Goal: Book appointment/travel/reservation

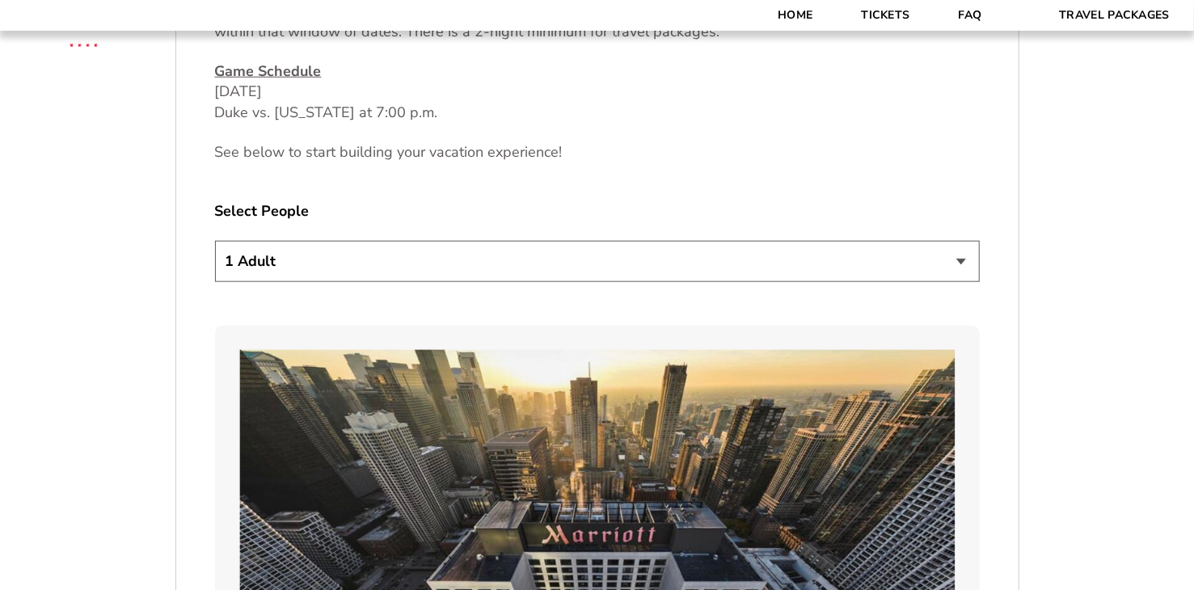
scroll to position [838, 0]
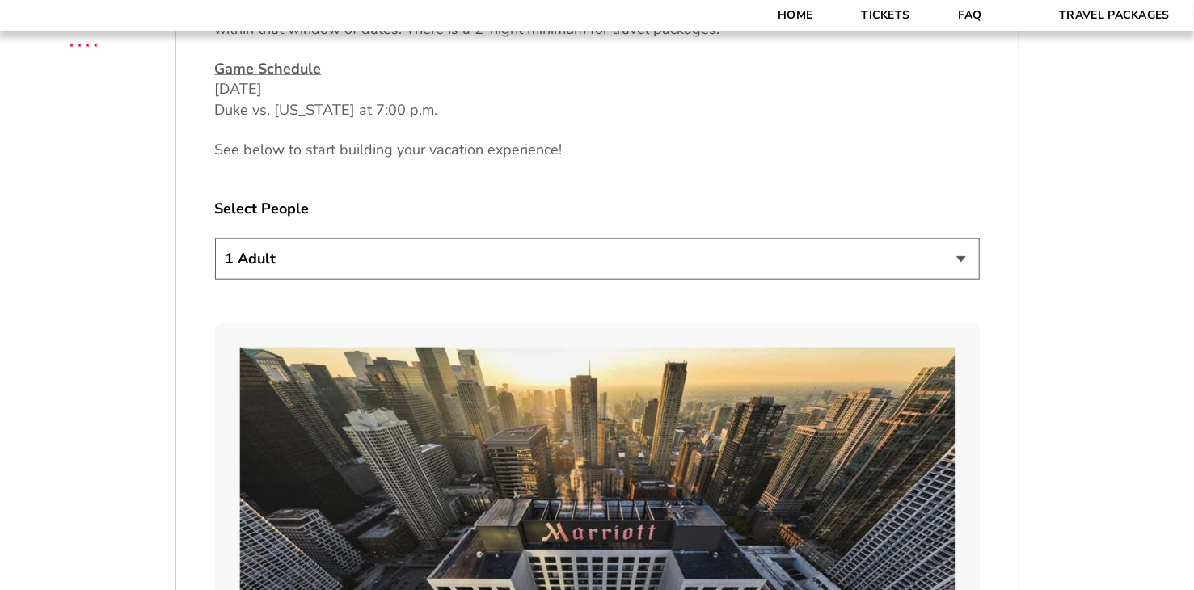
click at [960, 258] on select "1 Adult 2 Adults 3 Adults 4 Adults 2 Adults + 1 Child 2 Adults + 2 Children 2 A…" at bounding box center [597, 258] width 765 height 41
select select "2 Adults"
click at [215, 238] on select "1 Adult 2 Adults 3 Adults 4 Adults 2 Adults + 1 Child 2 Adults + 2 Children 2 A…" at bounding box center [597, 258] width 765 height 41
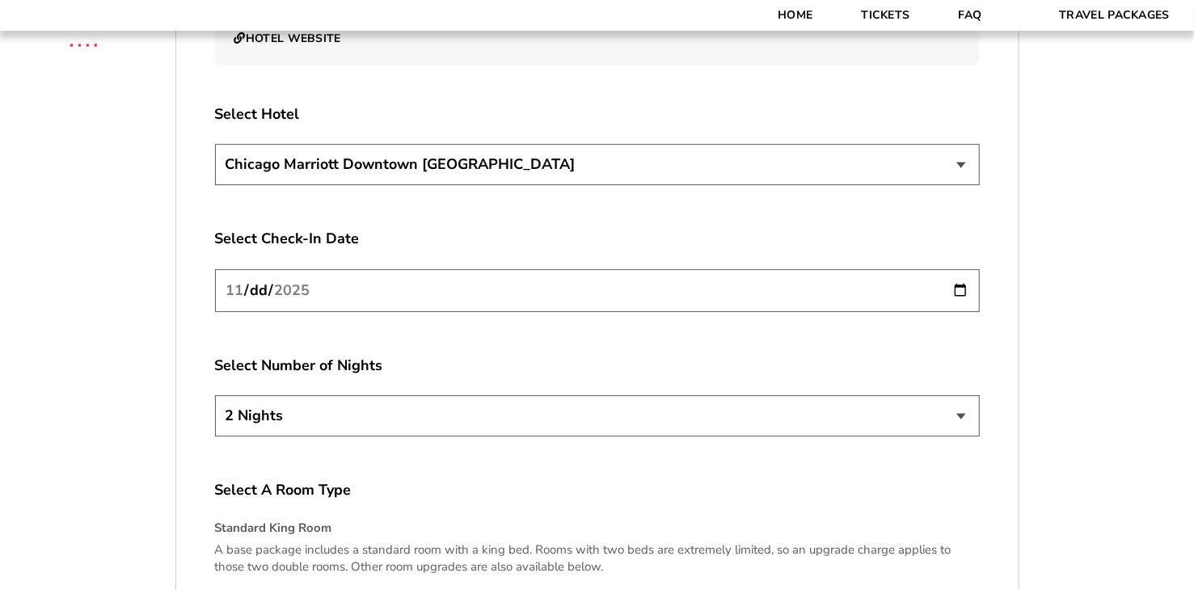
scroll to position [2837, 0]
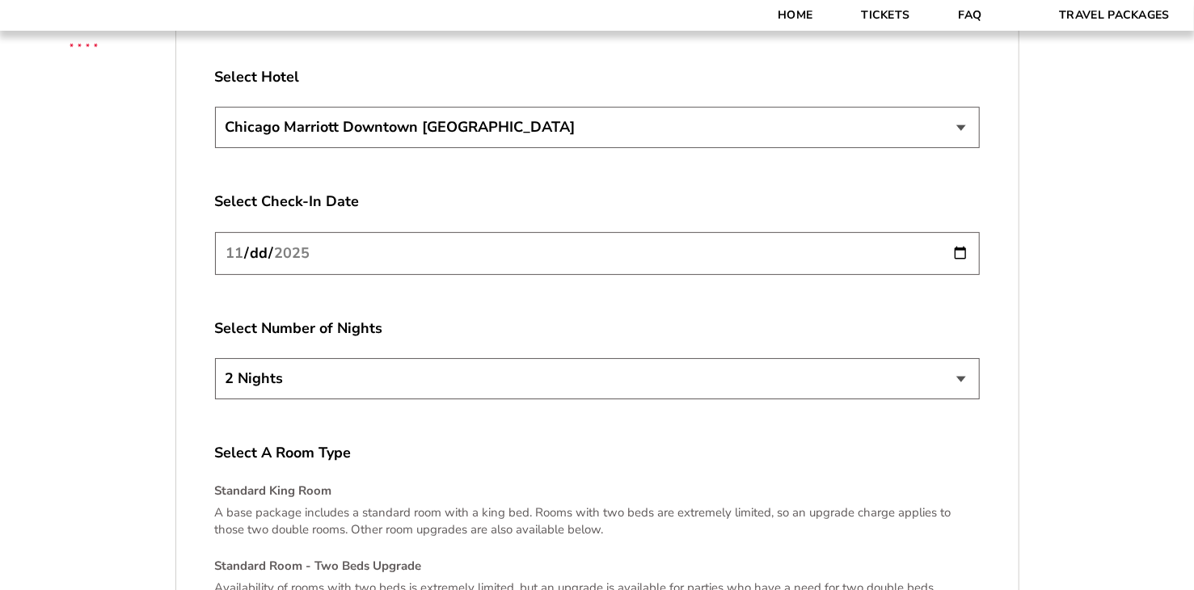
click at [965, 238] on input "[DATE]" at bounding box center [597, 253] width 765 height 43
click at [964, 238] on input "[DATE]" at bounding box center [597, 253] width 765 height 43
click at [965, 361] on select "2 Nights 3 Nights 4 Nights" at bounding box center [597, 378] width 765 height 41
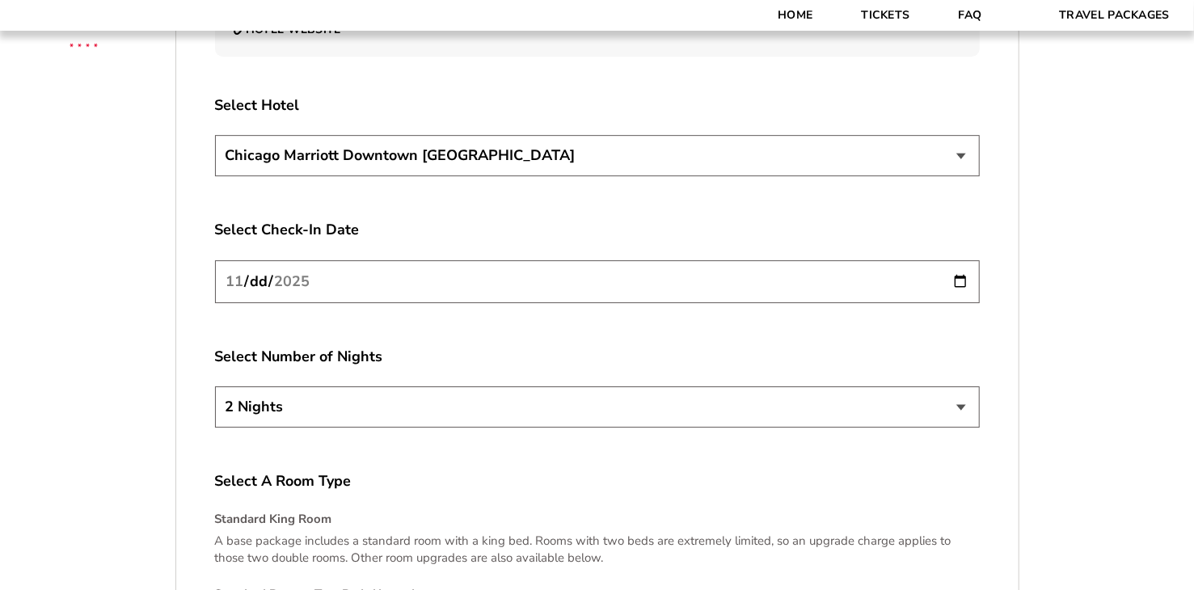
scroll to position [2811, 0]
click at [828, 153] on select "[GEOGRAPHIC_DATA] [GEOGRAPHIC_DATA]" at bounding box center [597, 153] width 765 height 41
select select "21326"
click at [215, 133] on select "[GEOGRAPHIC_DATA] [GEOGRAPHIC_DATA]" at bounding box center [597, 153] width 765 height 41
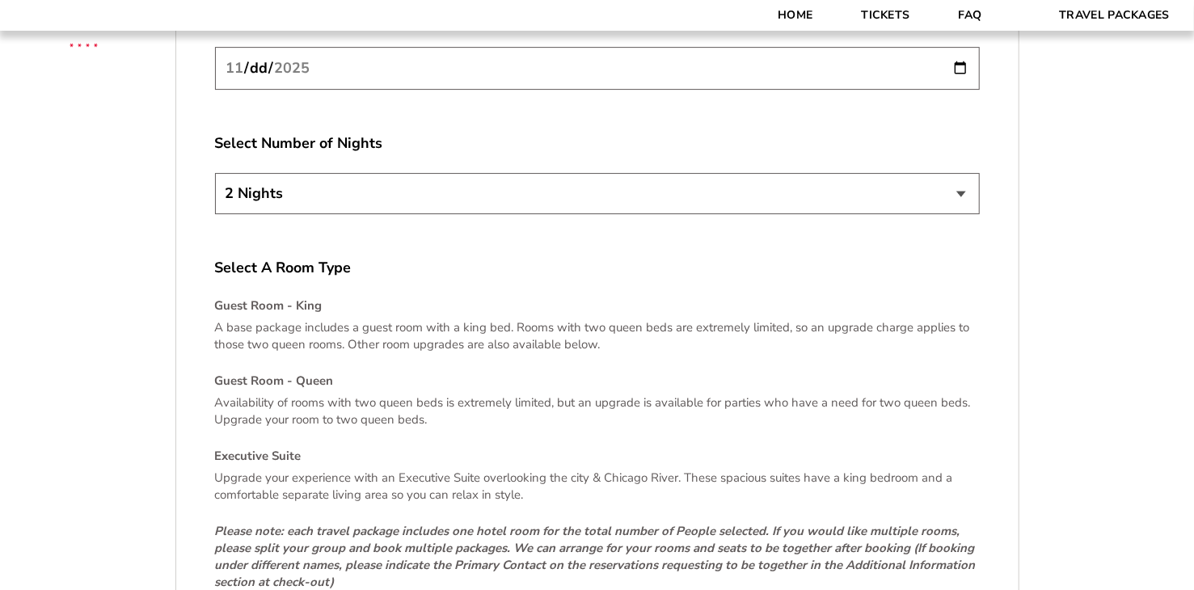
scroll to position [3028, 0]
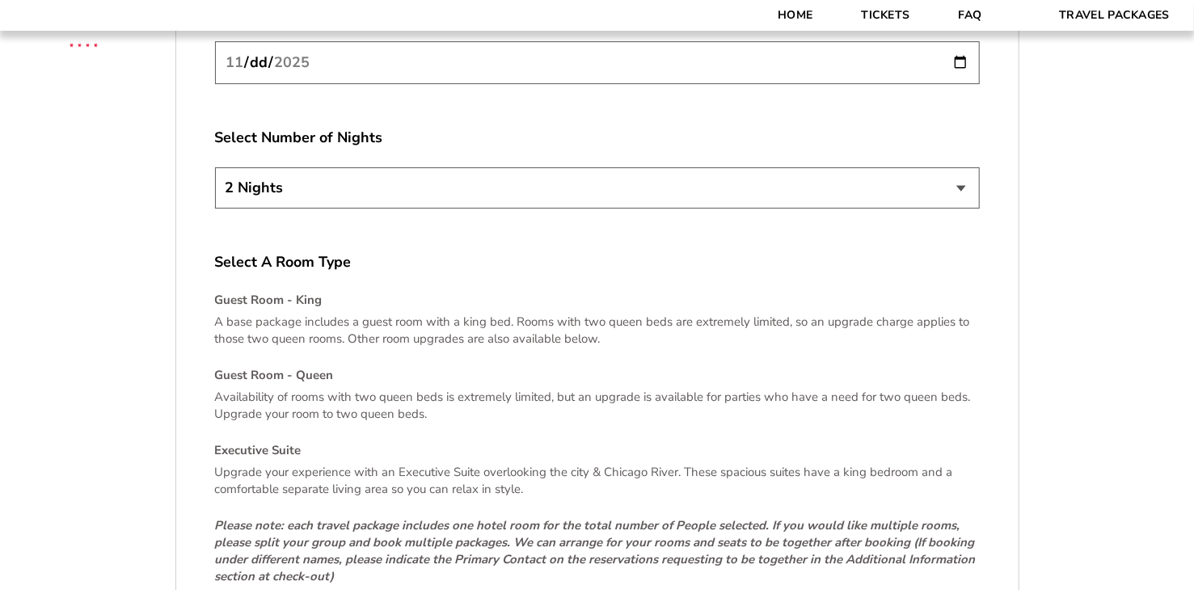
click at [963, 171] on select "2 Nights 3 Nights 4 Nights" at bounding box center [597, 187] width 765 height 41
select select "3 Nights"
click at [215, 167] on select "2 Nights 3 Nights 4 Nights" at bounding box center [597, 187] width 765 height 41
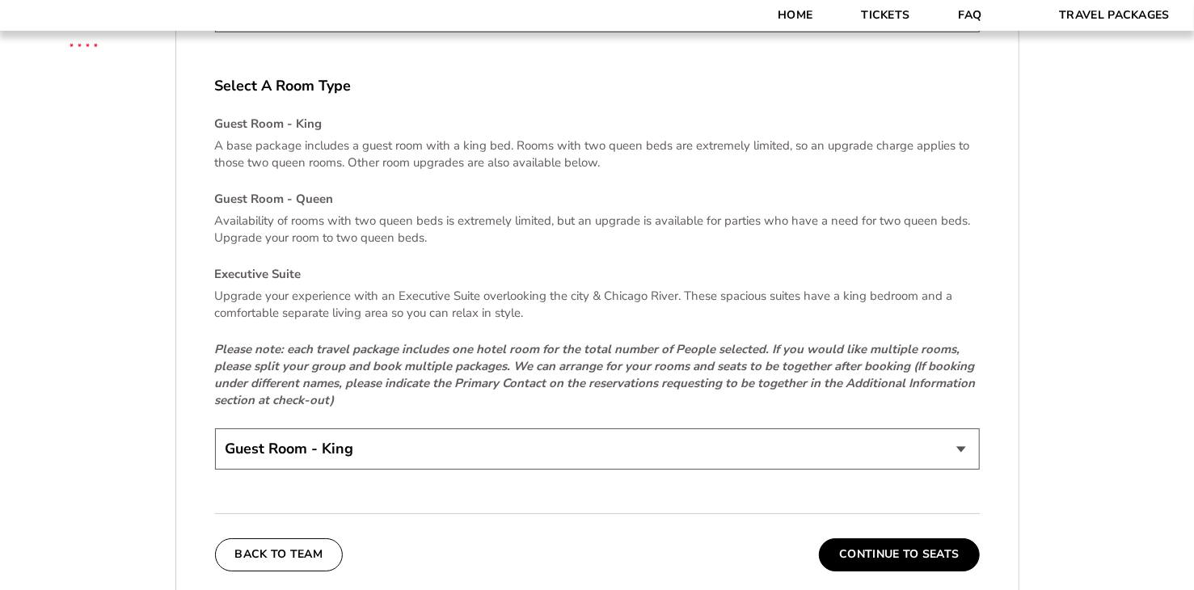
scroll to position [3196, 0]
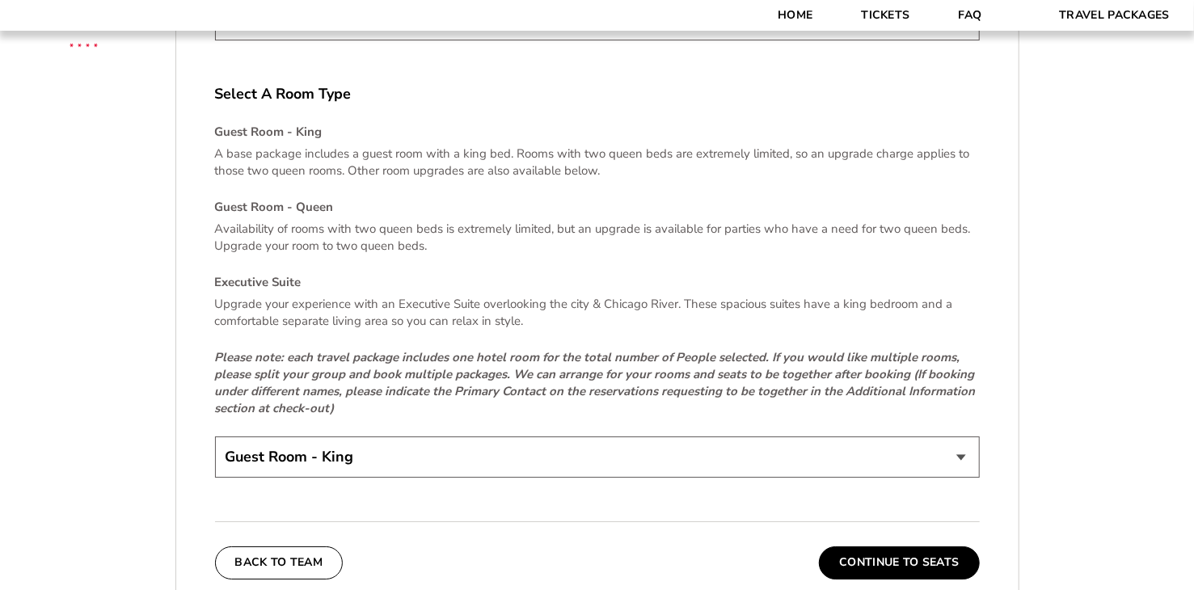
click at [954, 440] on select "Guest Room - King Guest Room - Queen (+$95 per night) Executive Suite (+$315 pe…" at bounding box center [597, 457] width 765 height 41
select select "Guest Room - Queen"
click at [215, 437] on select "Guest Room - King Guest Room - Queen (+$95 per night) Executive Suite (+$315 pe…" at bounding box center [597, 457] width 765 height 41
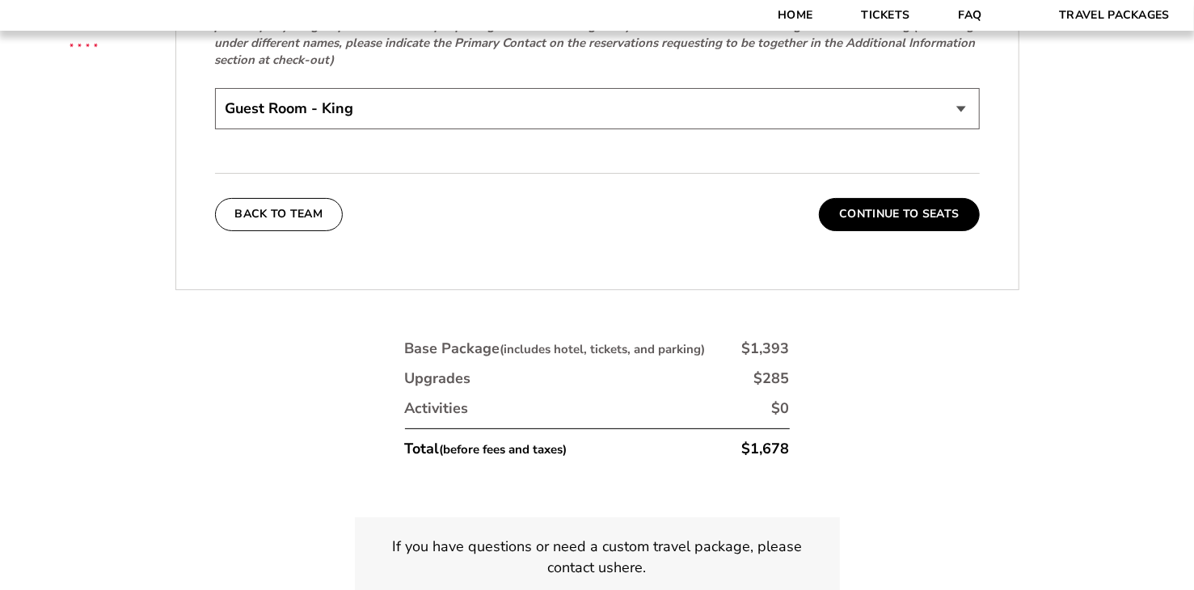
scroll to position [3555, 0]
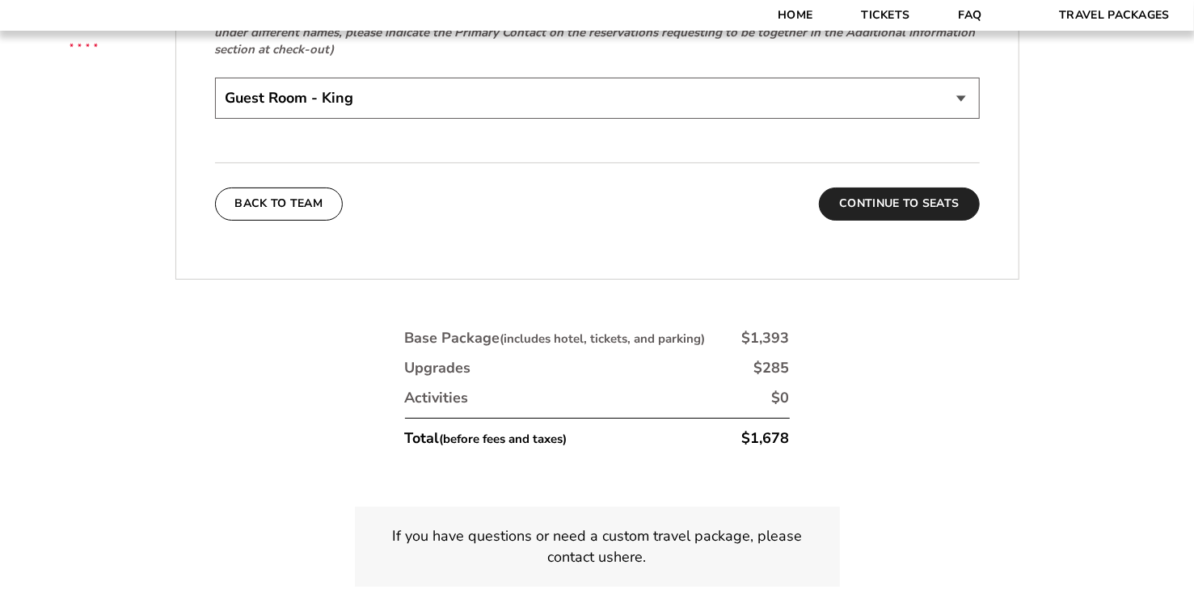
click at [831, 191] on button "Continue To Seats" at bounding box center [899, 204] width 160 height 32
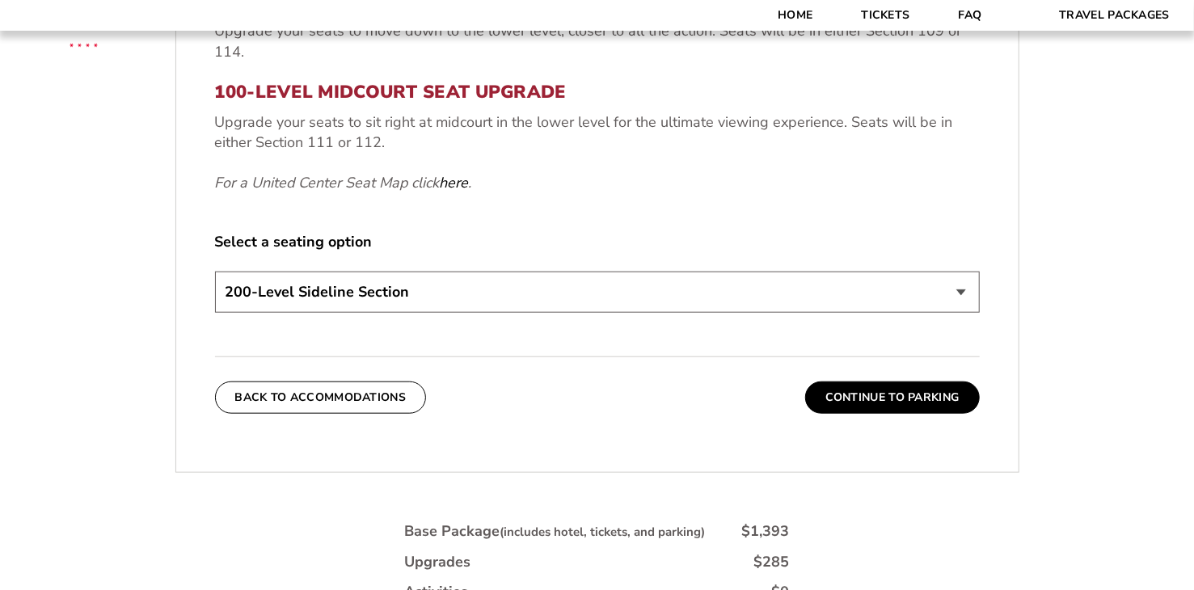
scroll to position [773, 0]
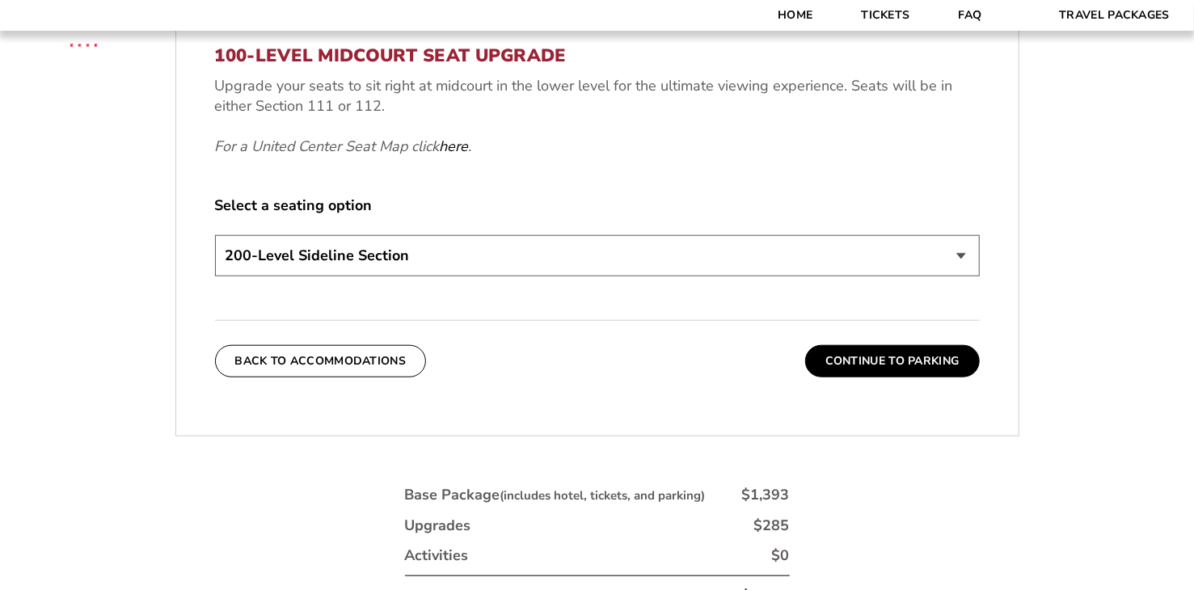
click at [968, 259] on select "200-Level Sideline Section 100-Level Corner Seat Upgrade (+$80 per person) 100-…" at bounding box center [597, 255] width 765 height 41
select select "100-Level Corner Seat Upgrade"
click at [215, 235] on select "200-Level Sideline Section 100-Level Corner Seat Upgrade (+$80 per person) 100-…" at bounding box center [597, 255] width 765 height 41
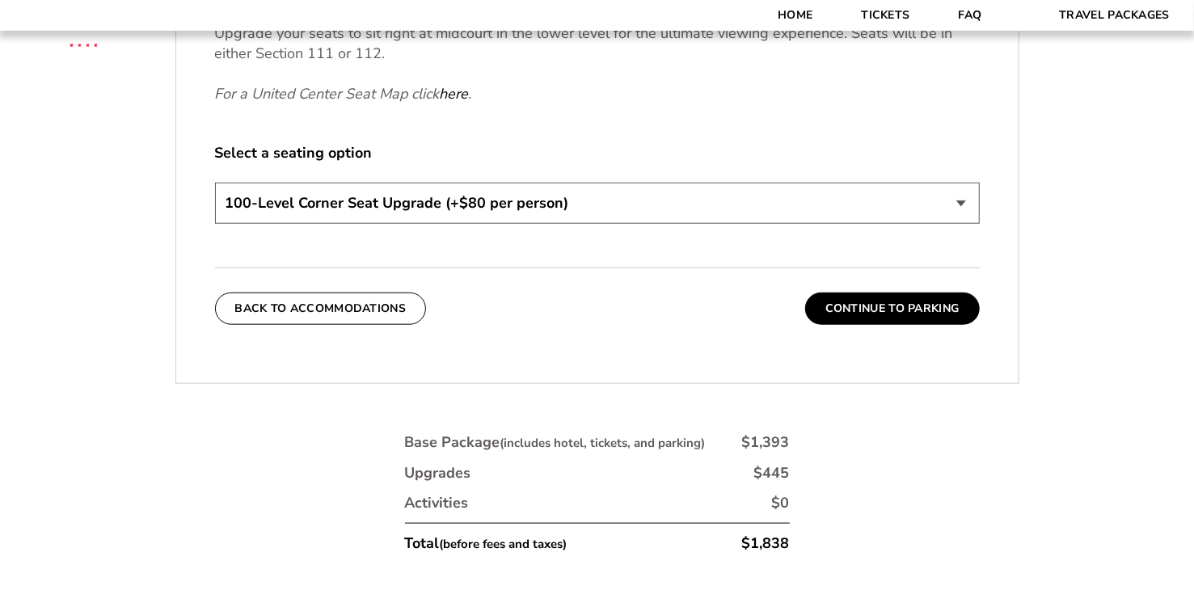
scroll to position [938, 0]
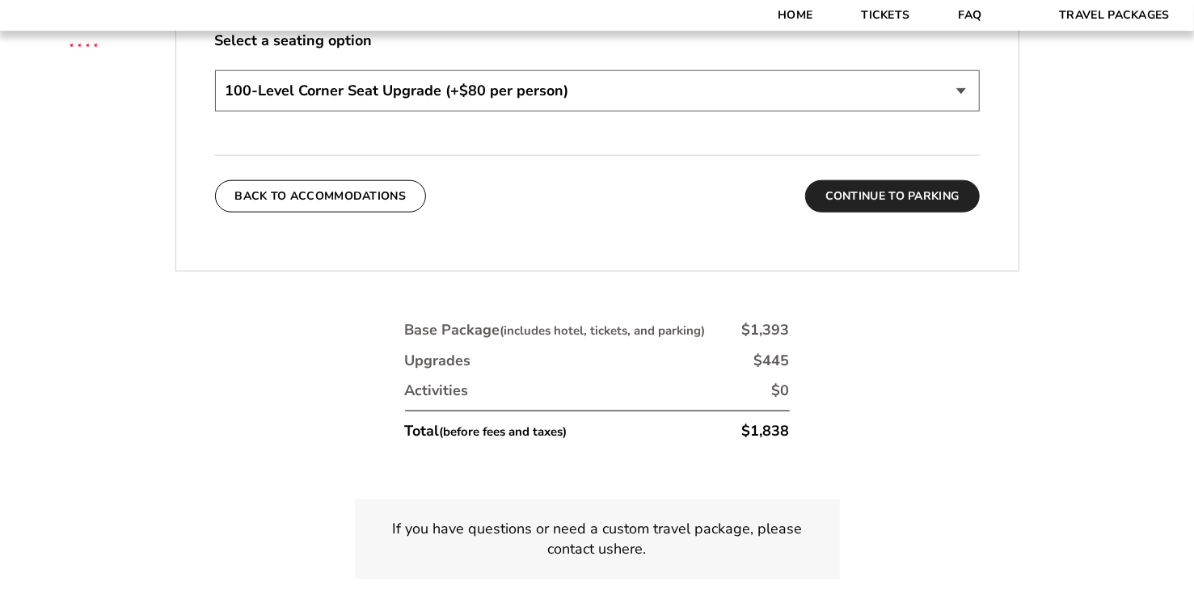
click at [871, 202] on button "Continue To Parking" at bounding box center [892, 196] width 175 height 32
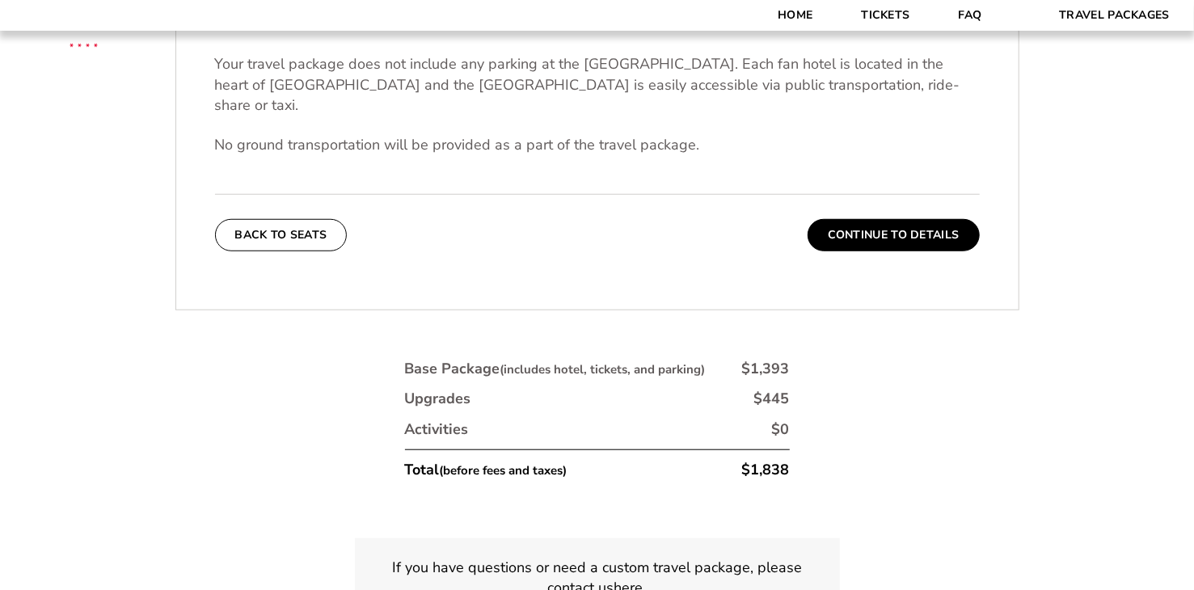
scroll to position [580, 0]
click at [895, 227] on button "Continue To Details" at bounding box center [894, 237] width 172 height 32
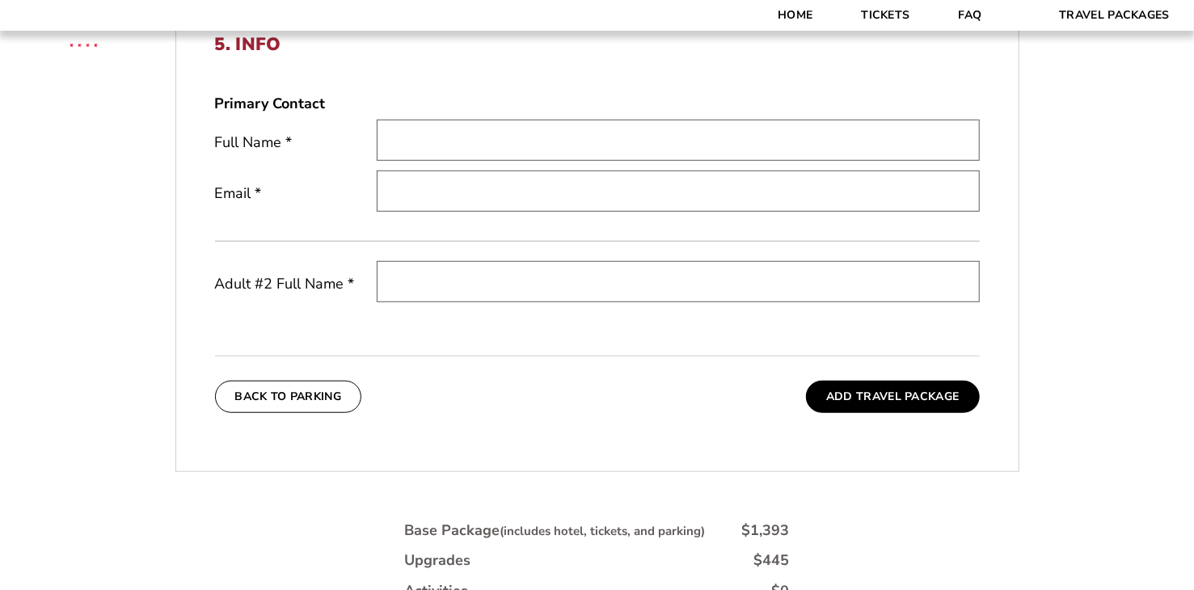
scroll to position [0, 0]
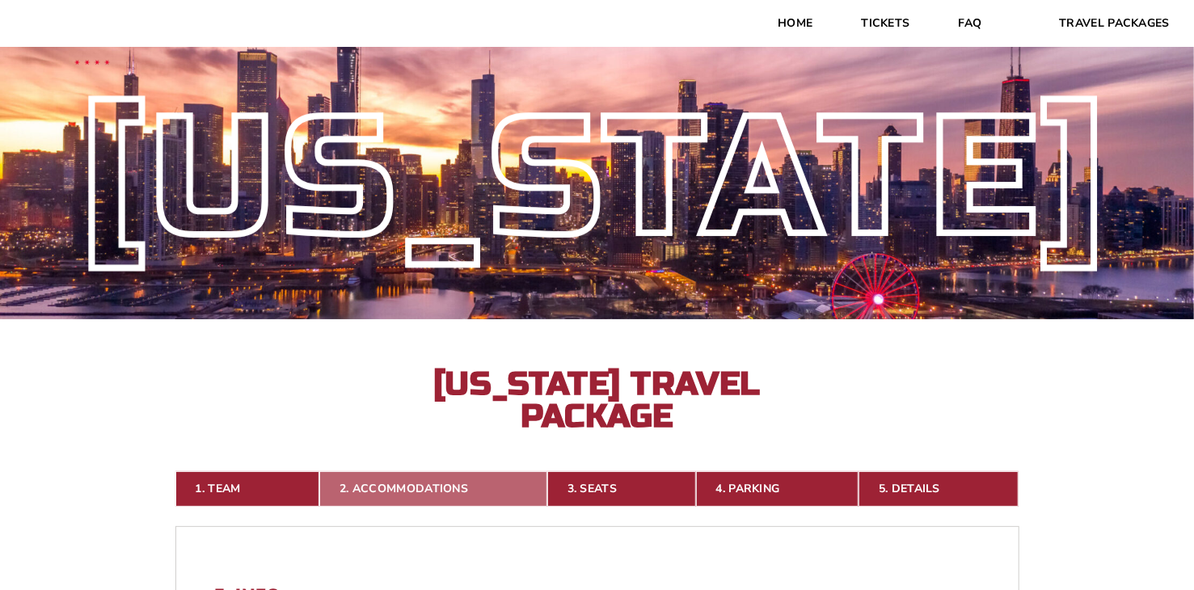
click at [369, 487] on link "2. Accommodations" at bounding box center [433, 489] width 228 height 36
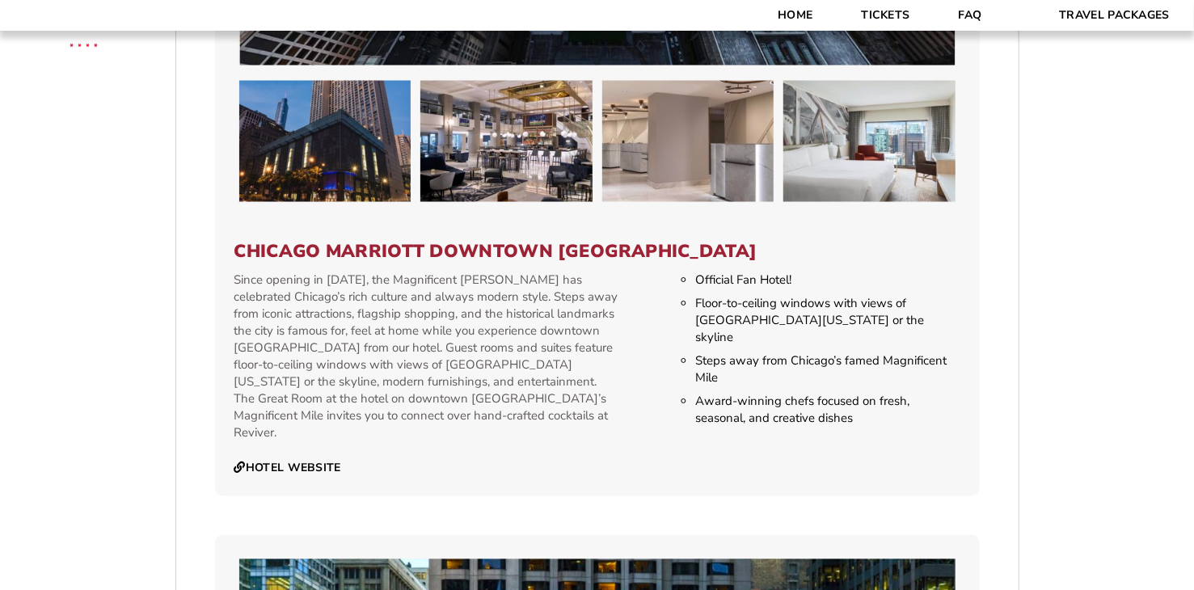
scroll to position [1538, 0]
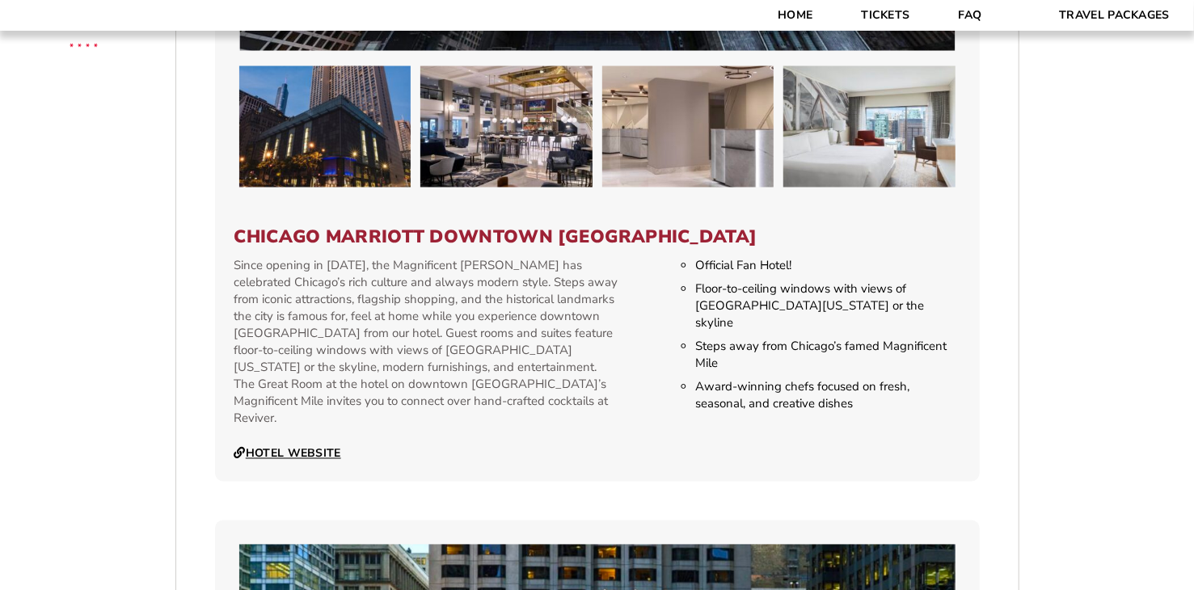
click at [304, 447] on link "Hotel Website" at bounding box center [287, 454] width 107 height 15
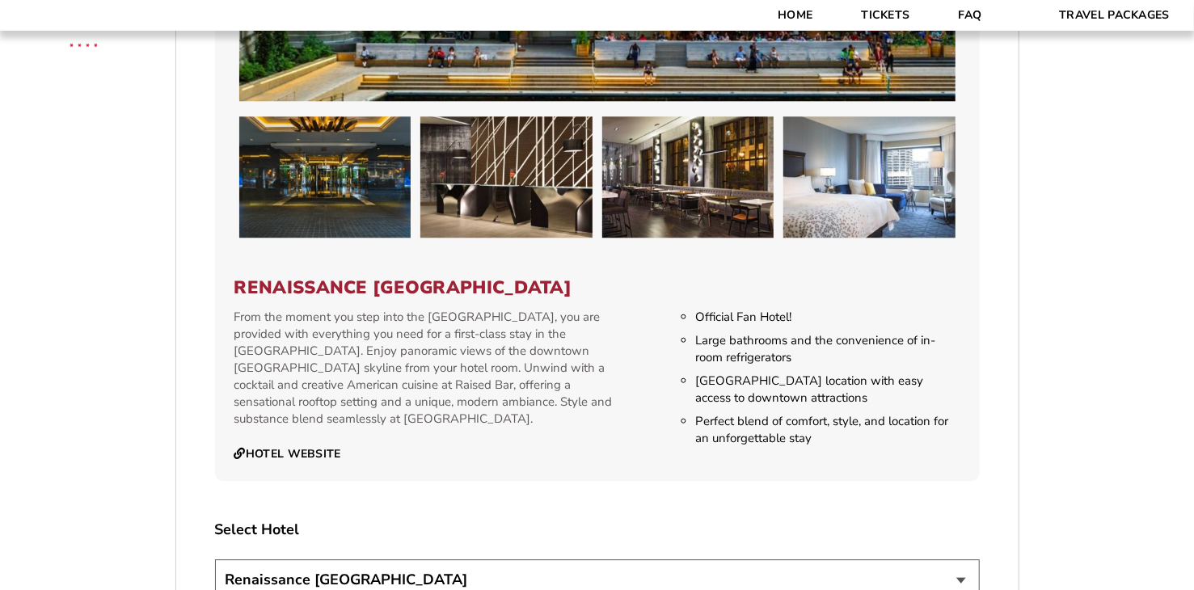
scroll to position [2386, 0]
click at [290, 446] on link "Hotel Website" at bounding box center [287, 453] width 107 height 15
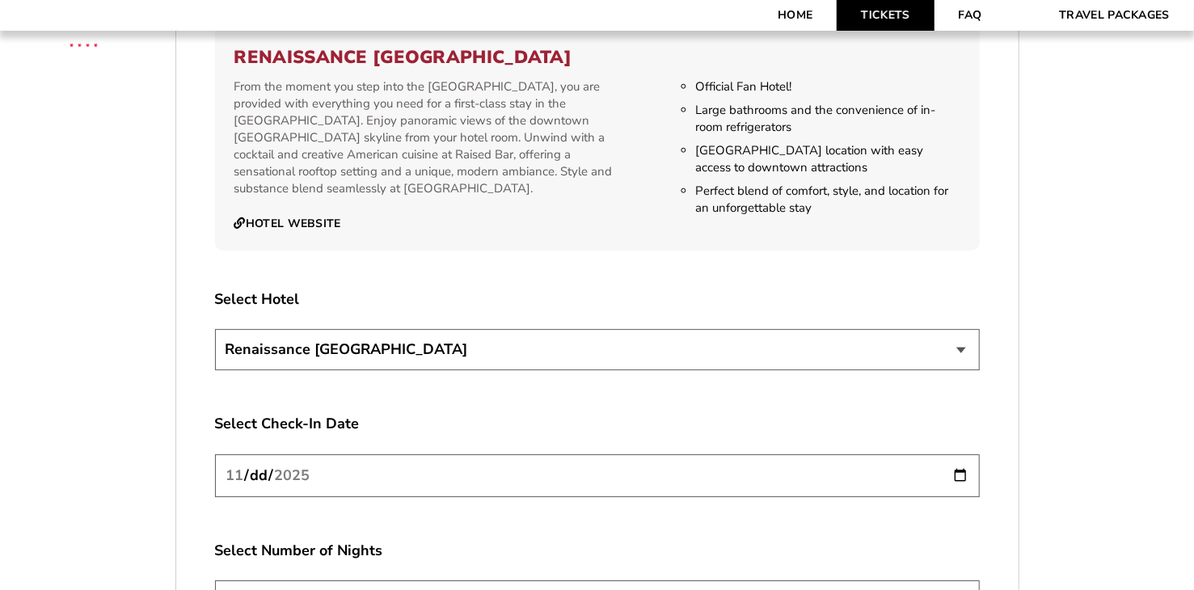
scroll to position [2568, 0]
